Goal: Task Accomplishment & Management: Manage account settings

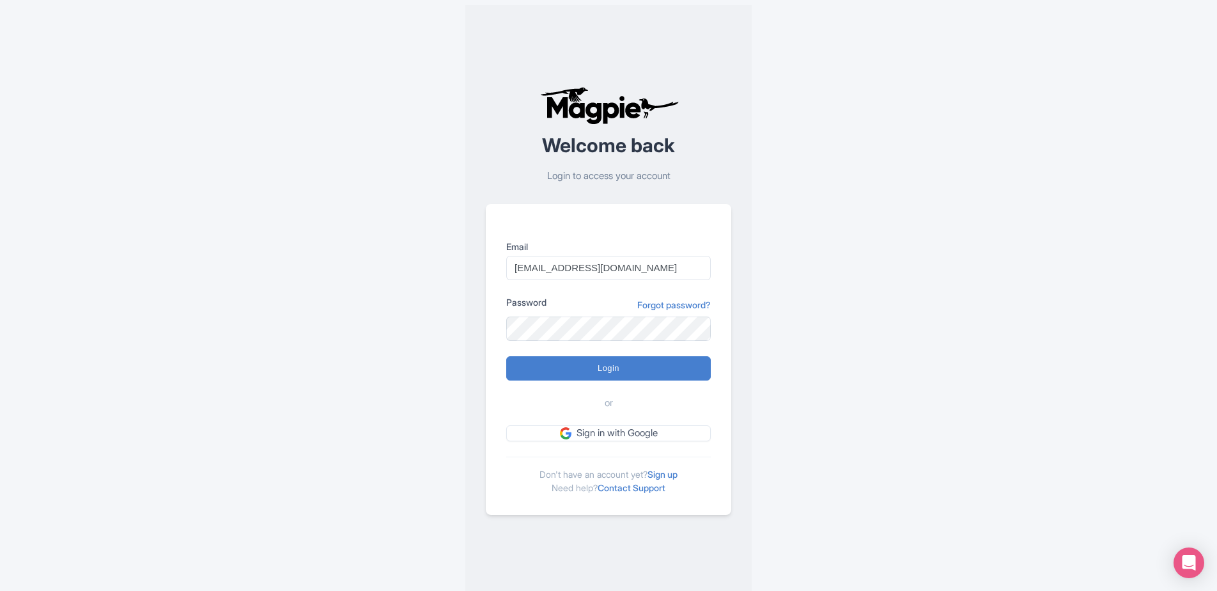
type input "[EMAIL_ADDRESS][DOMAIN_NAME]"
click at [603, 370] on input "Login" at bounding box center [608, 368] width 205 height 24
type input "Logging in..."
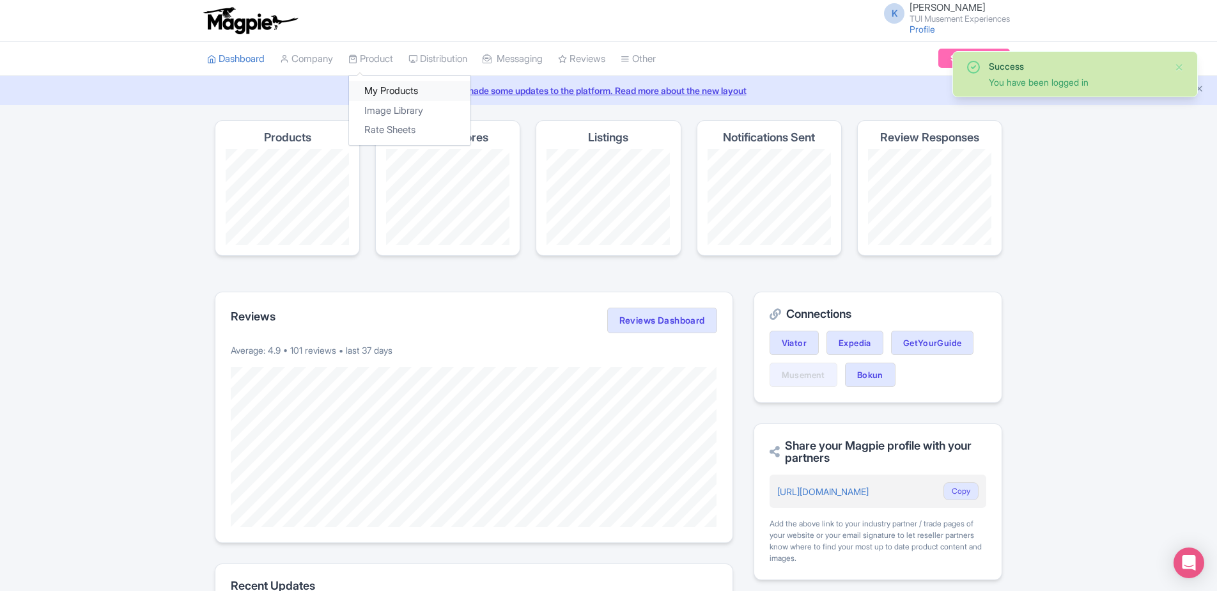
click at [387, 89] on link "My Products" at bounding box center [409, 91] width 121 height 20
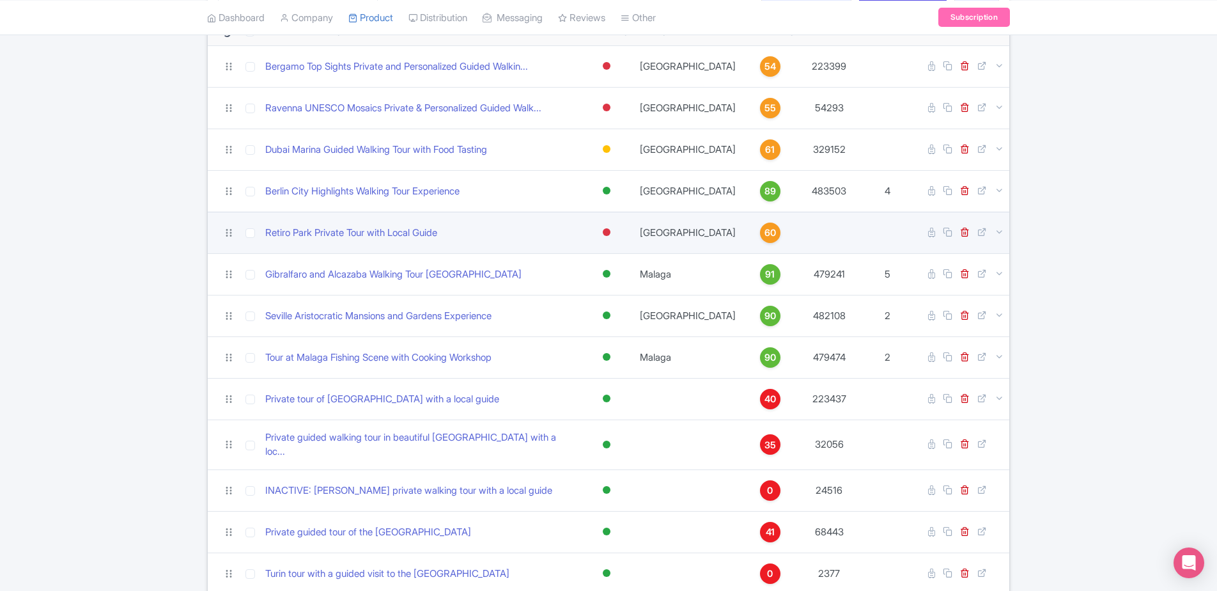
scroll to position [128, 0]
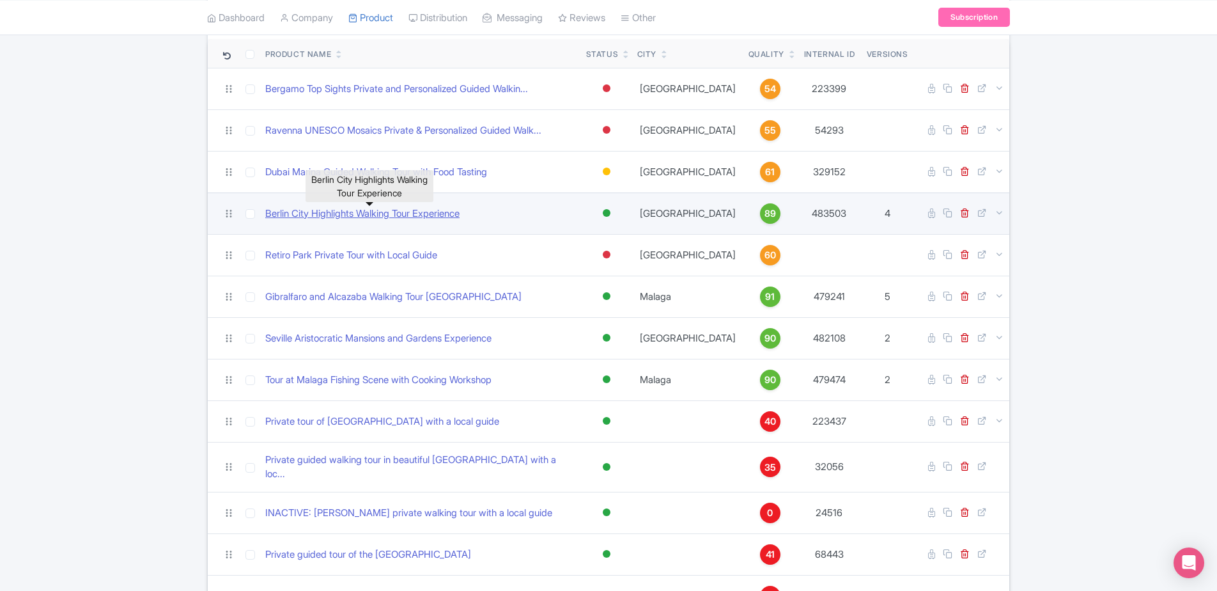
click at [382, 215] on link "Berlin City Highlights Walking Tour Experience" at bounding box center [362, 213] width 194 height 15
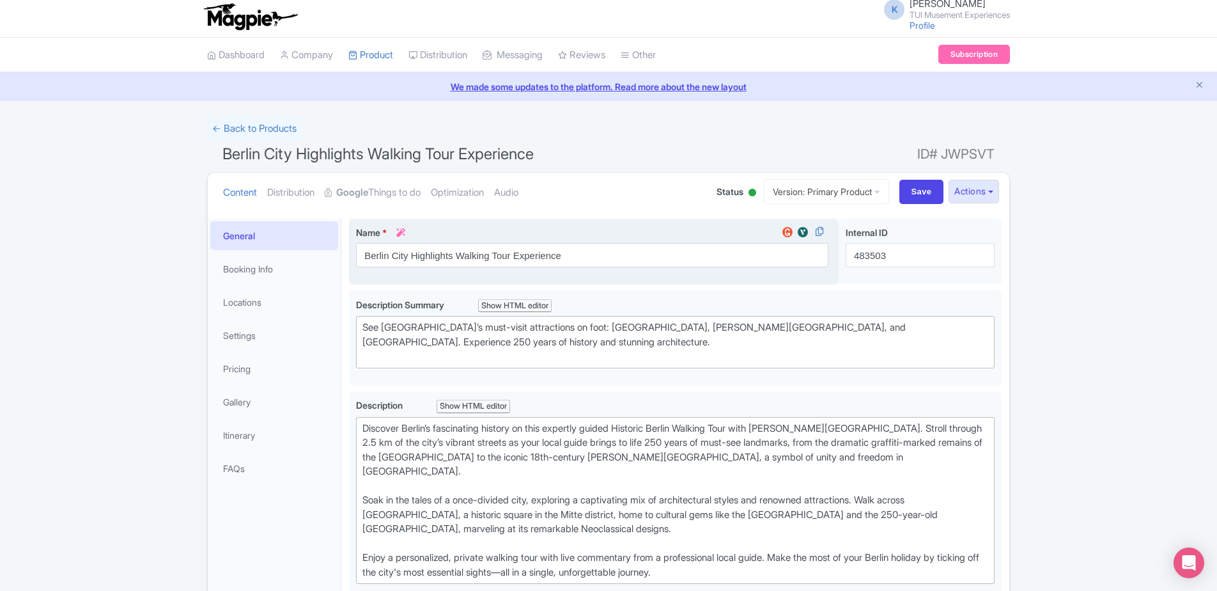
scroll to position [192, 0]
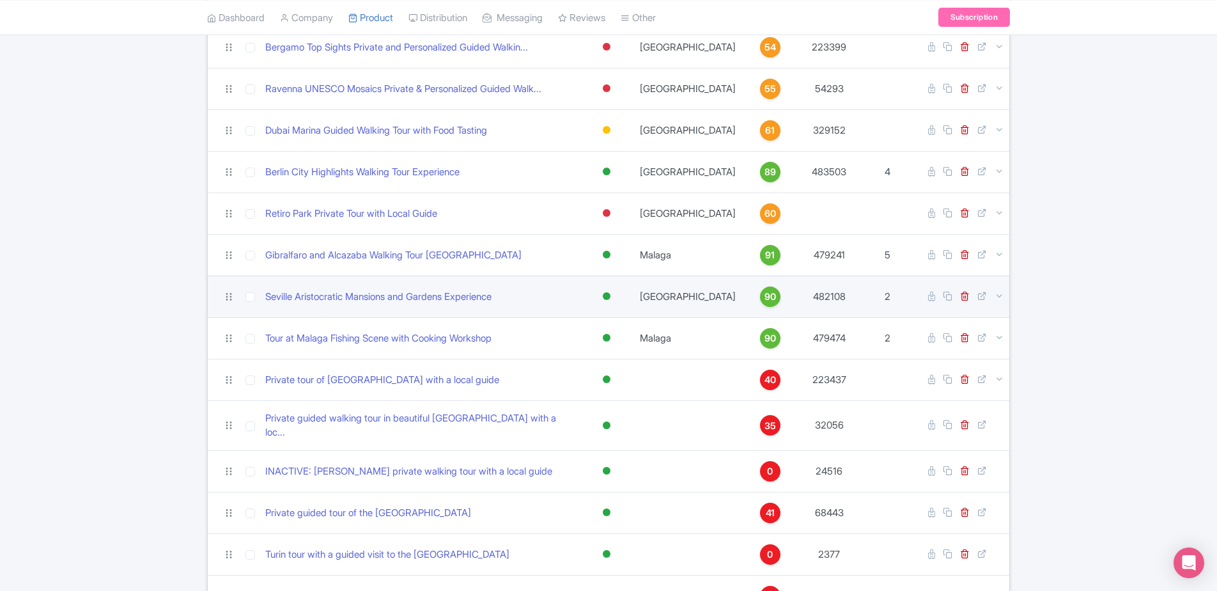
scroll to position [192, 0]
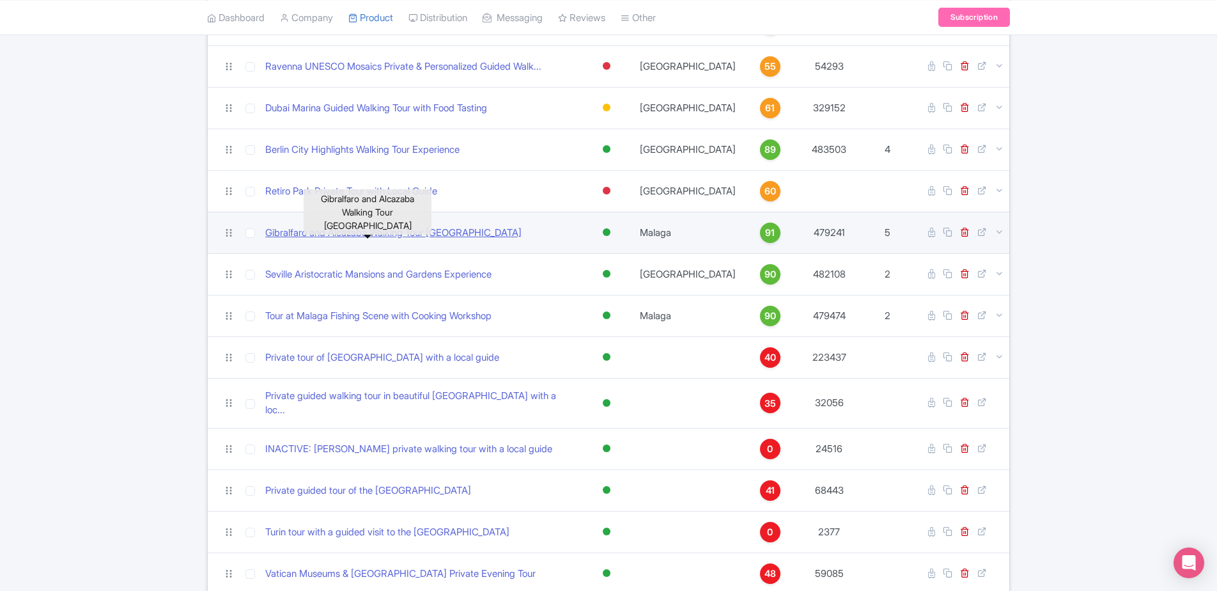
click at [371, 235] on link "Gibralfaro and Alcazaba Walking Tour Malaga" at bounding box center [393, 233] width 256 height 15
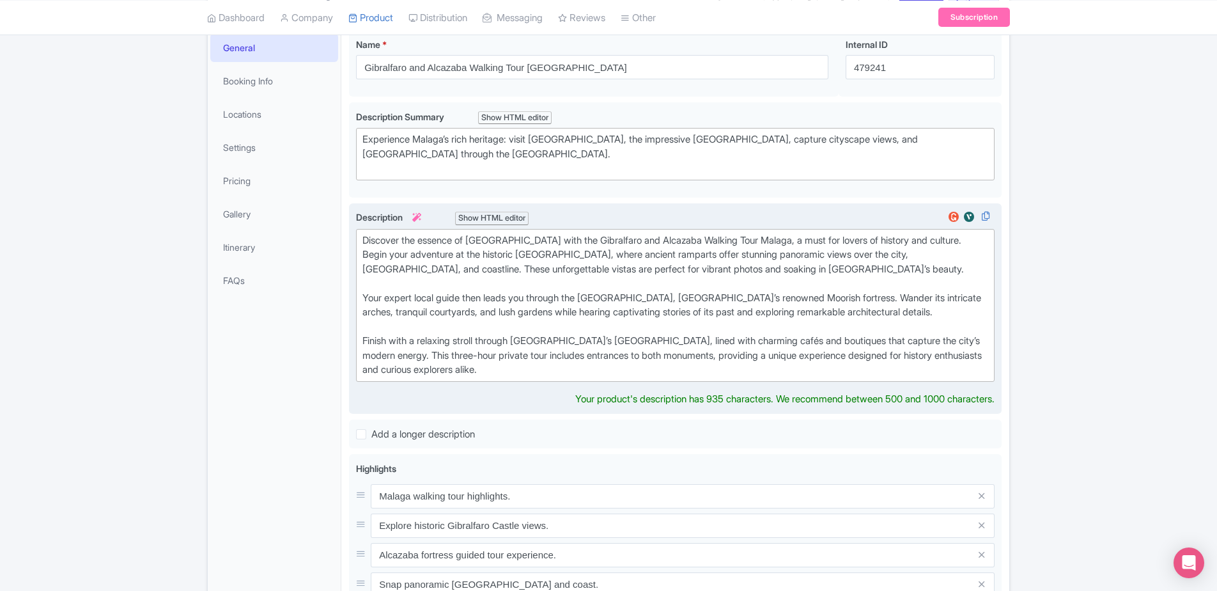
scroll to position [256, 0]
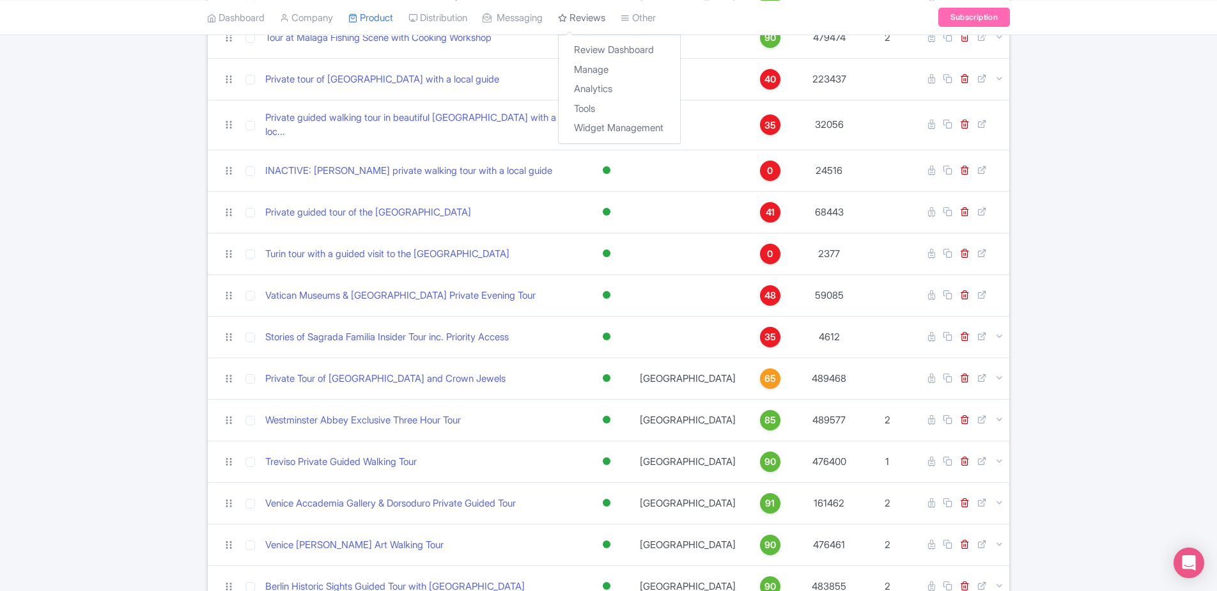
scroll to position [575, 0]
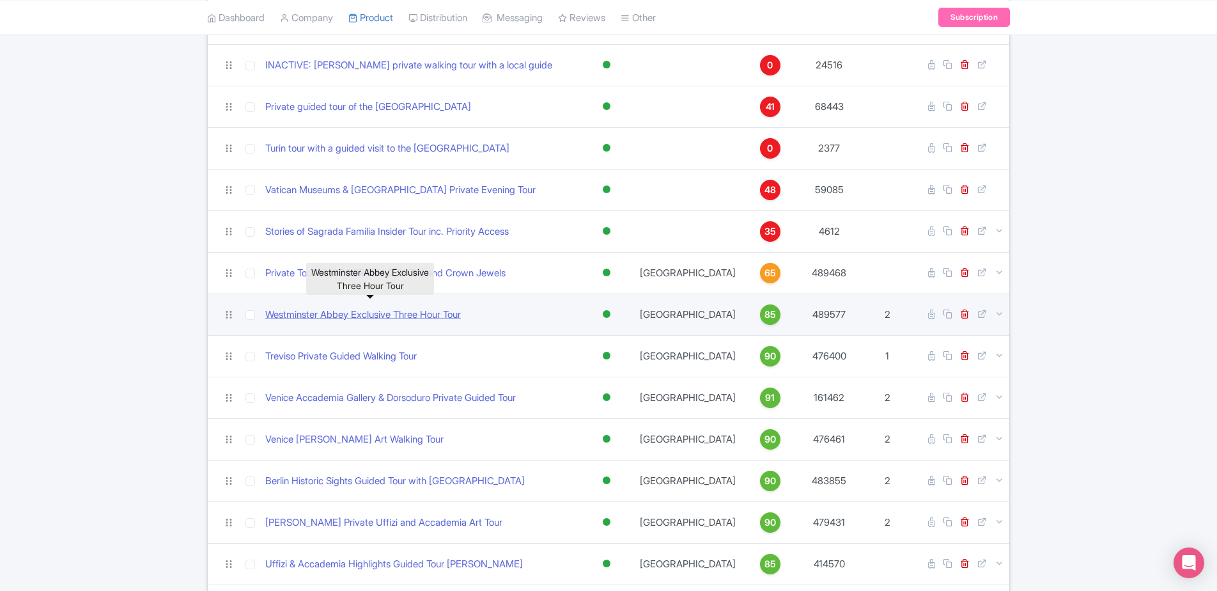
click at [387, 310] on link "Westminster Abbey Exclusive Three Hour Tour" at bounding box center [363, 314] width 196 height 15
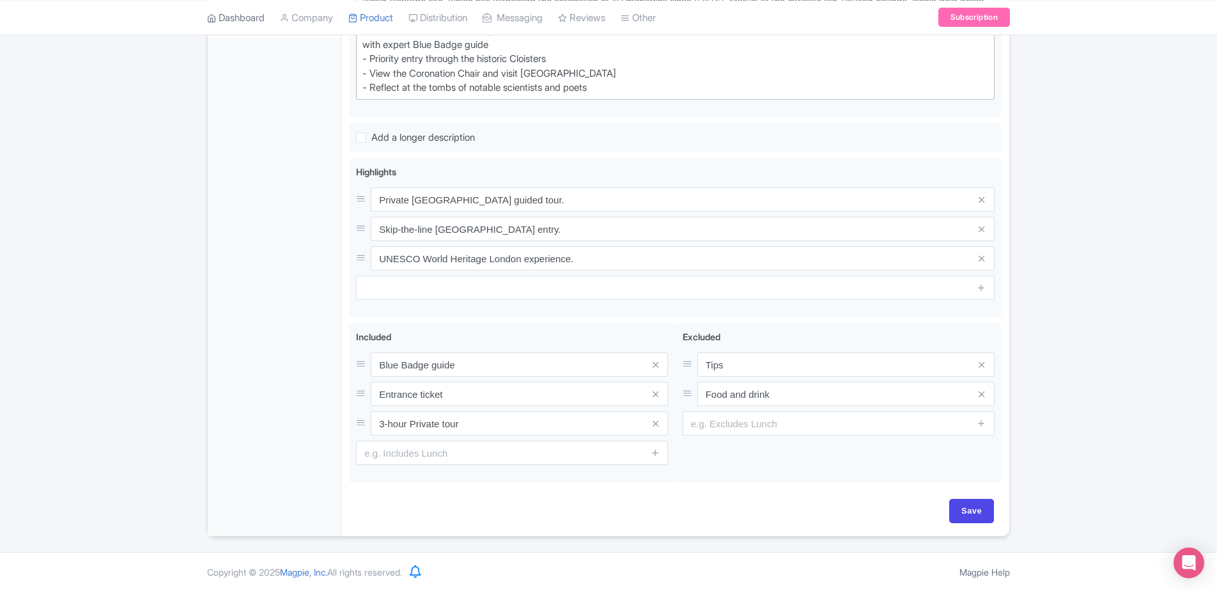
scroll to position [381, 0]
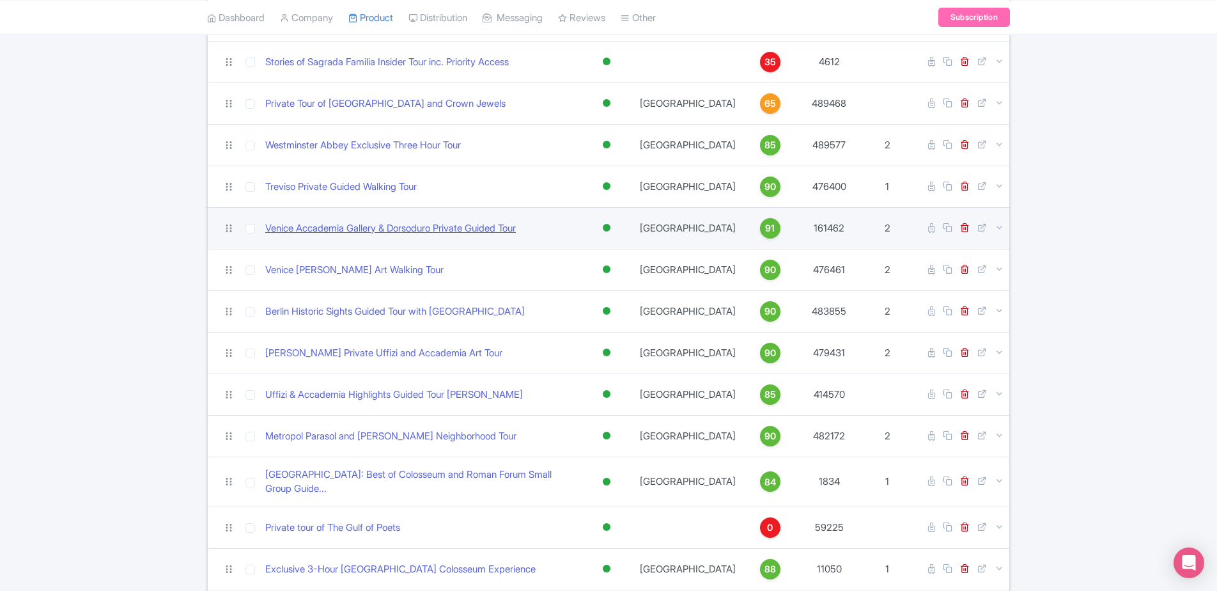
scroll to position [767, 0]
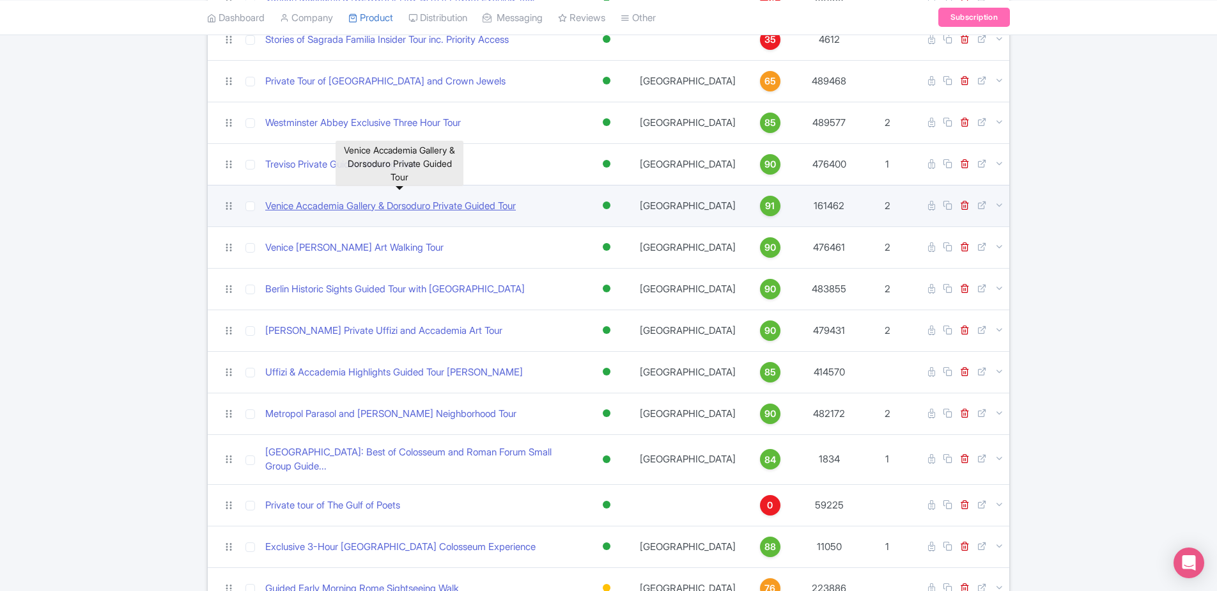
click at [394, 201] on link "Venice Accademia Gallery & Dorsoduro Private Guided Tour" at bounding box center [390, 206] width 251 height 15
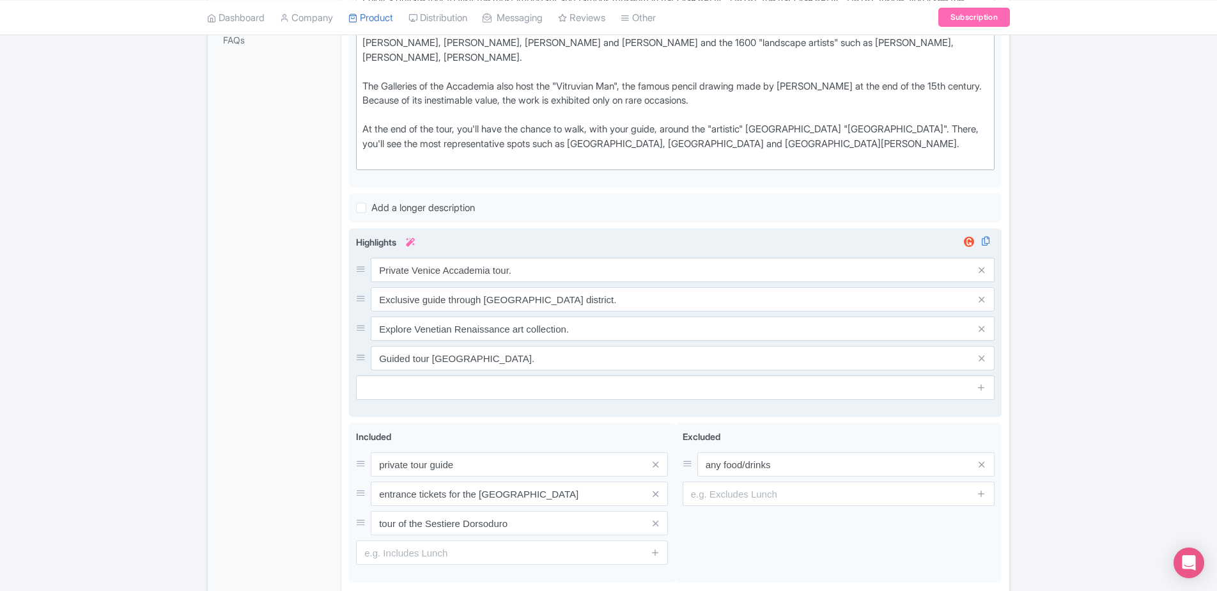
scroll to position [518, 0]
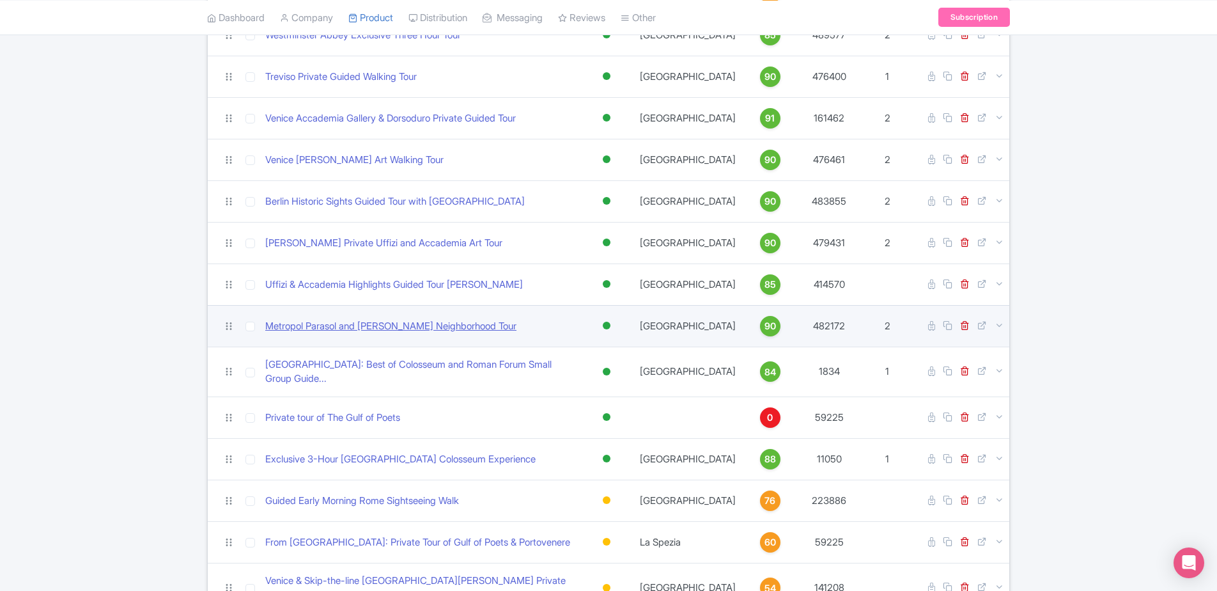
scroll to position [895, 0]
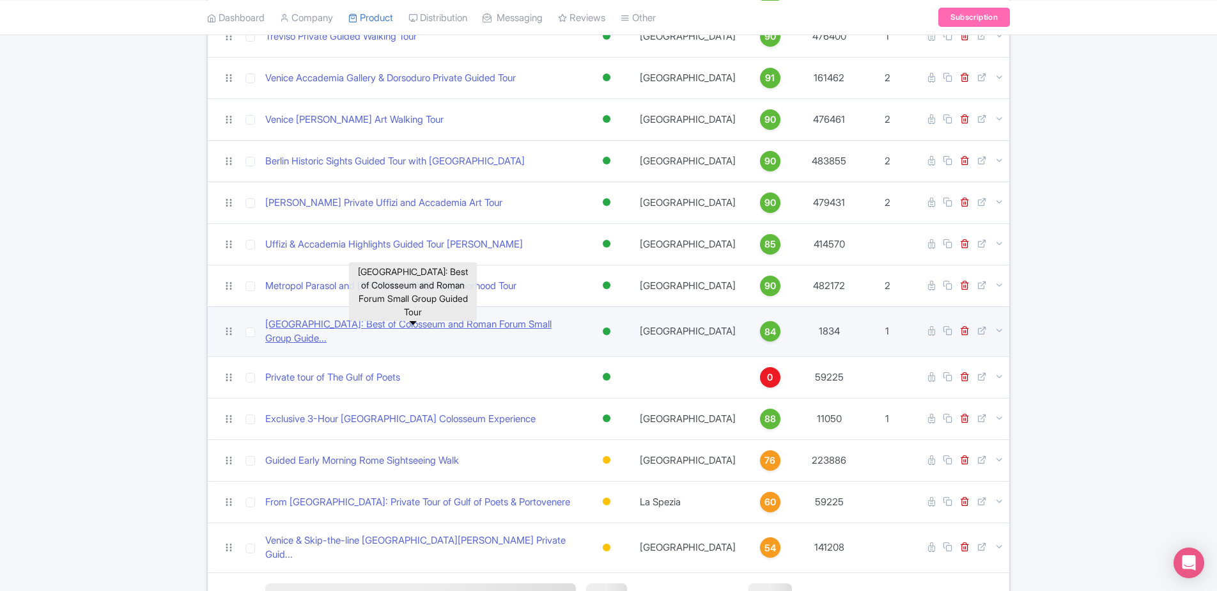
click at [329, 317] on link "Rome: Best of Colosseum and Roman Forum Small Group Guide..." at bounding box center [420, 331] width 311 height 29
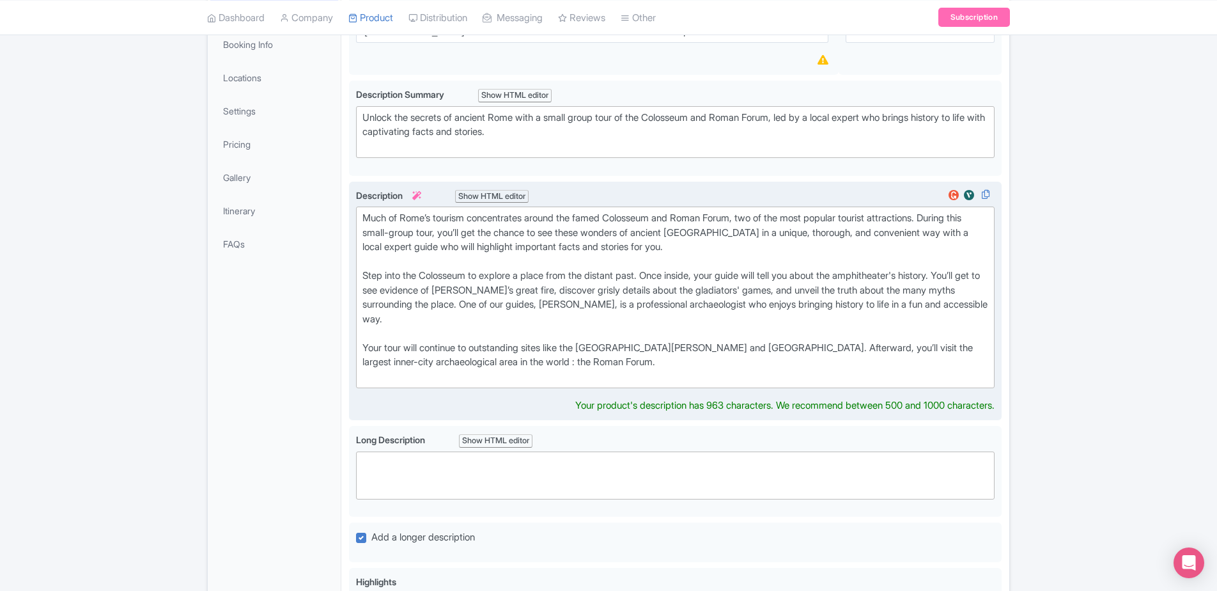
scroll to position [256, 0]
